Goal: Navigation & Orientation: Find specific page/section

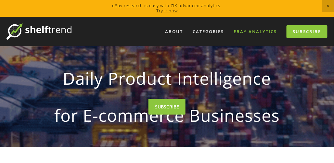
click at [262, 31] on link "eBay Analytics" at bounding box center [255, 31] width 52 height 11
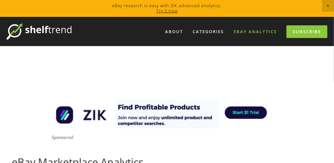
click at [264, 31] on link "eBay Analytics" at bounding box center [255, 31] width 52 height 11
click at [174, 30] on link "About" at bounding box center [174, 31] width 26 height 11
